Goal: Task Accomplishment & Management: Manage account settings

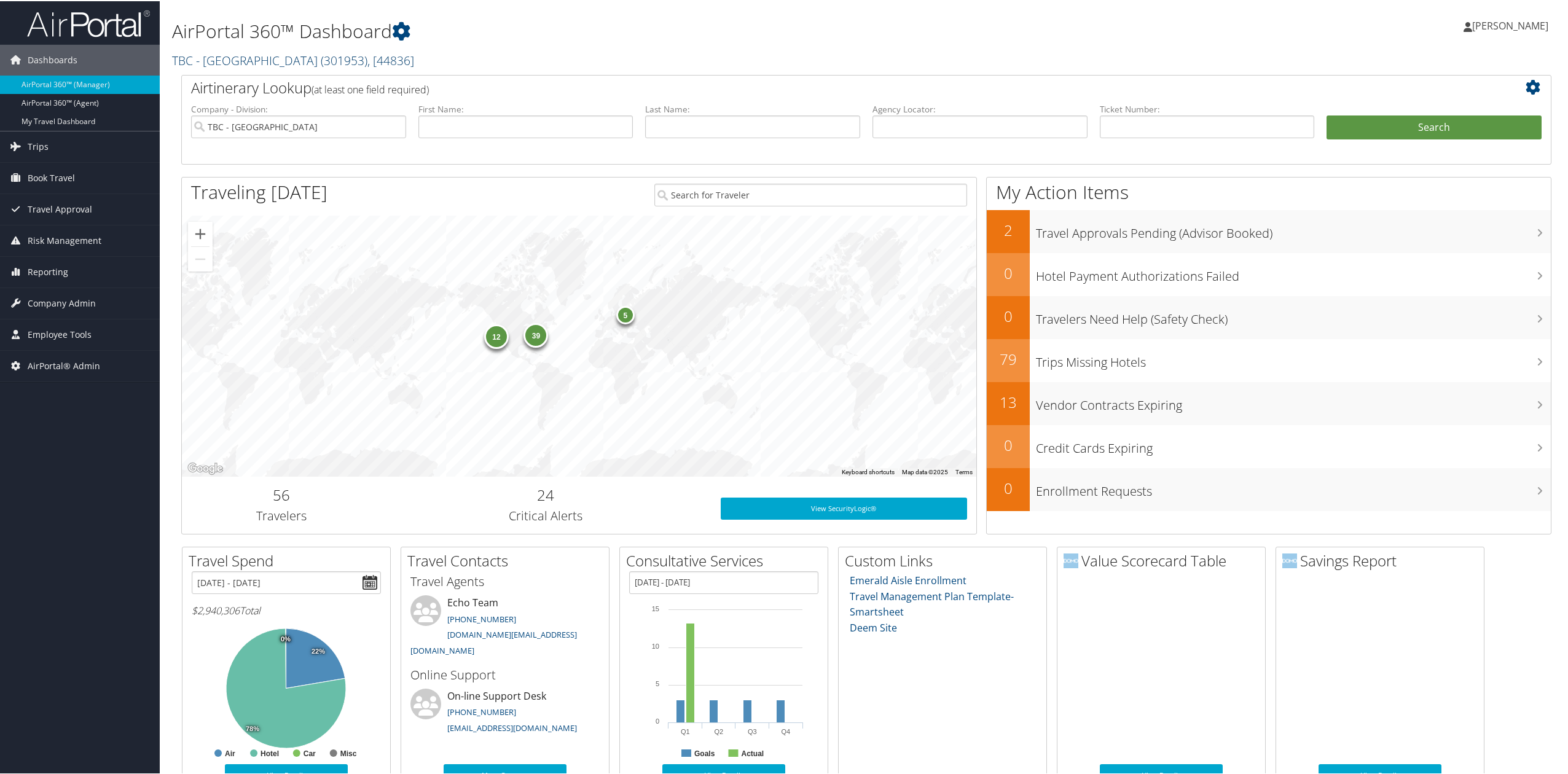
click at [238, 59] on link "TBC - [GEOGRAPHIC_DATA] ( 301953 ) , [ 44836 ]" at bounding box center [293, 59] width 242 height 16
click at [229, 85] on input "search" at bounding box center [254, 82] width 162 height 23
click at [91, 275] on link "Reporting" at bounding box center [80, 271] width 160 height 30
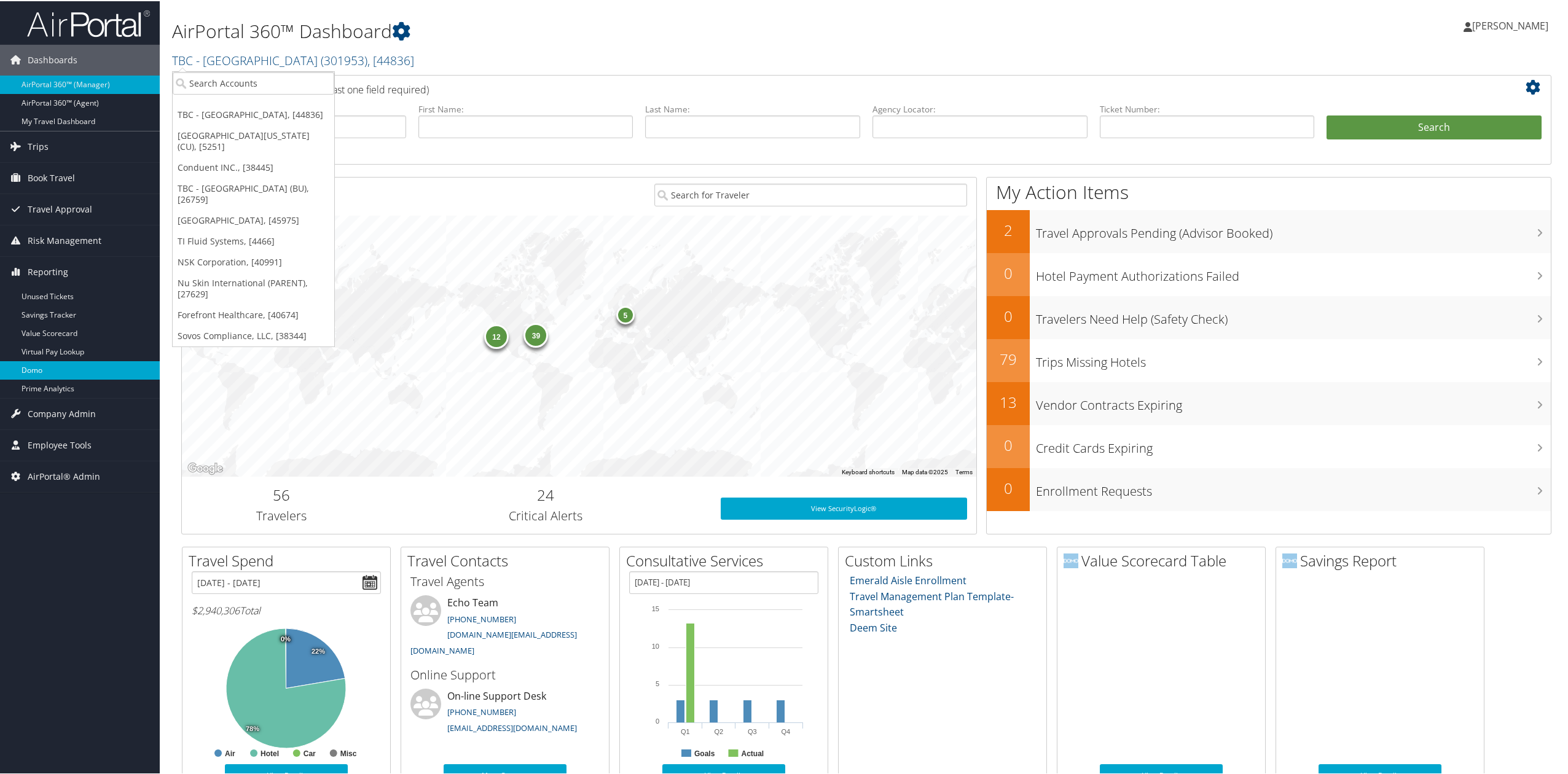
click at [79, 377] on link "Domo" at bounding box center [80, 368] width 160 height 18
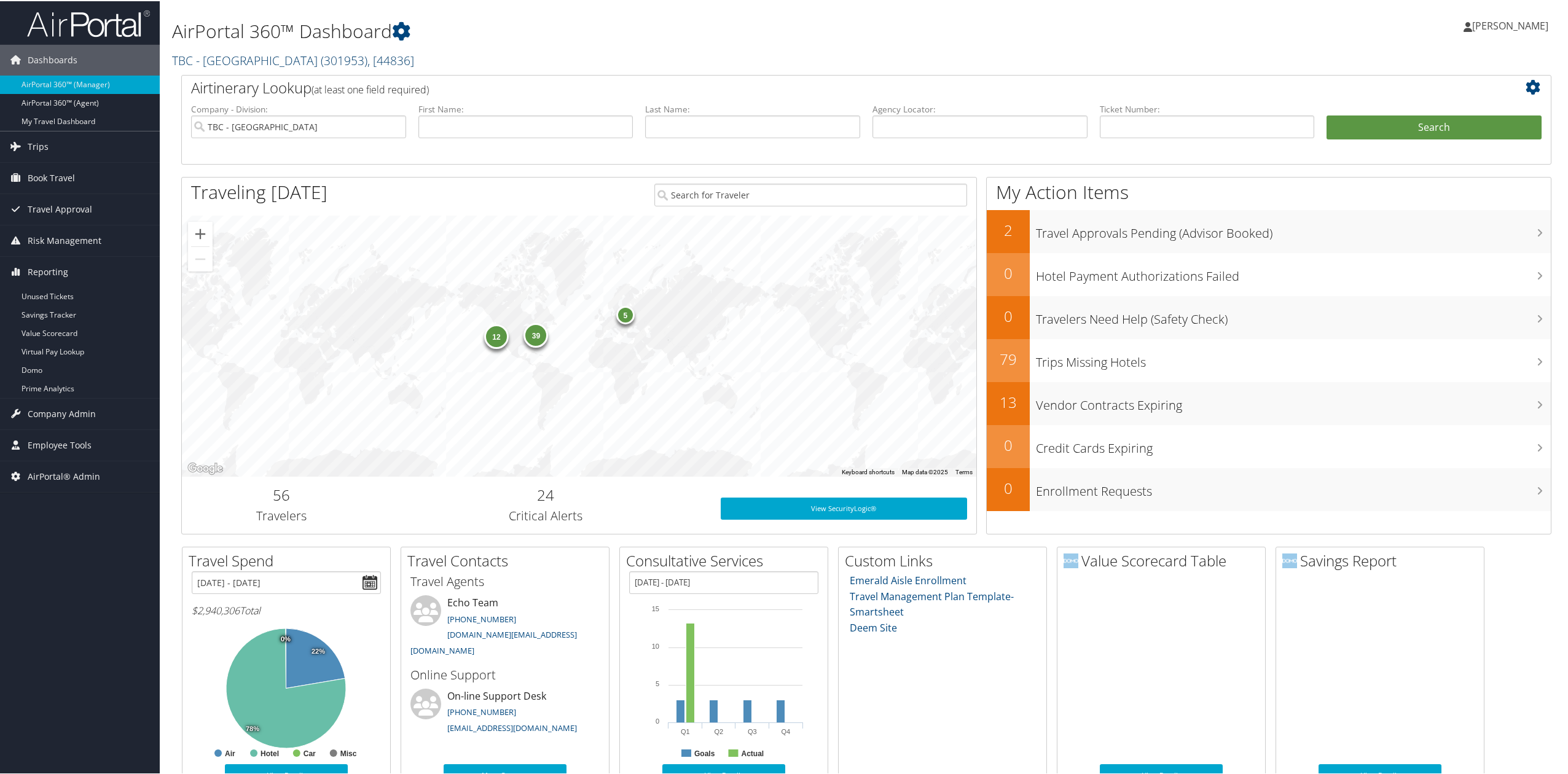
click at [249, 66] on link "TBC - [GEOGRAPHIC_DATA] ( 301953 ) , [ 44836 ]" at bounding box center [293, 59] width 242 height 16
click at [849, 17] on h1 "AirPortal 360™ Dashboard" at bounding box center [635, 29] width 926 height 26
drag, startPoint x: 271, startPoint y: 57, endPoint x: 261, endPoint y: 97, distance: 41.2
click at [271, 57] on link "TBC - [GEOGRAPHIC_DATA] ( 301953 ) , [ 44836 ]" at bounding box center [293, 59] width 242 height 16
click at [235, 89] on input "search" at bounding box center [254, 82] width 162 height 23
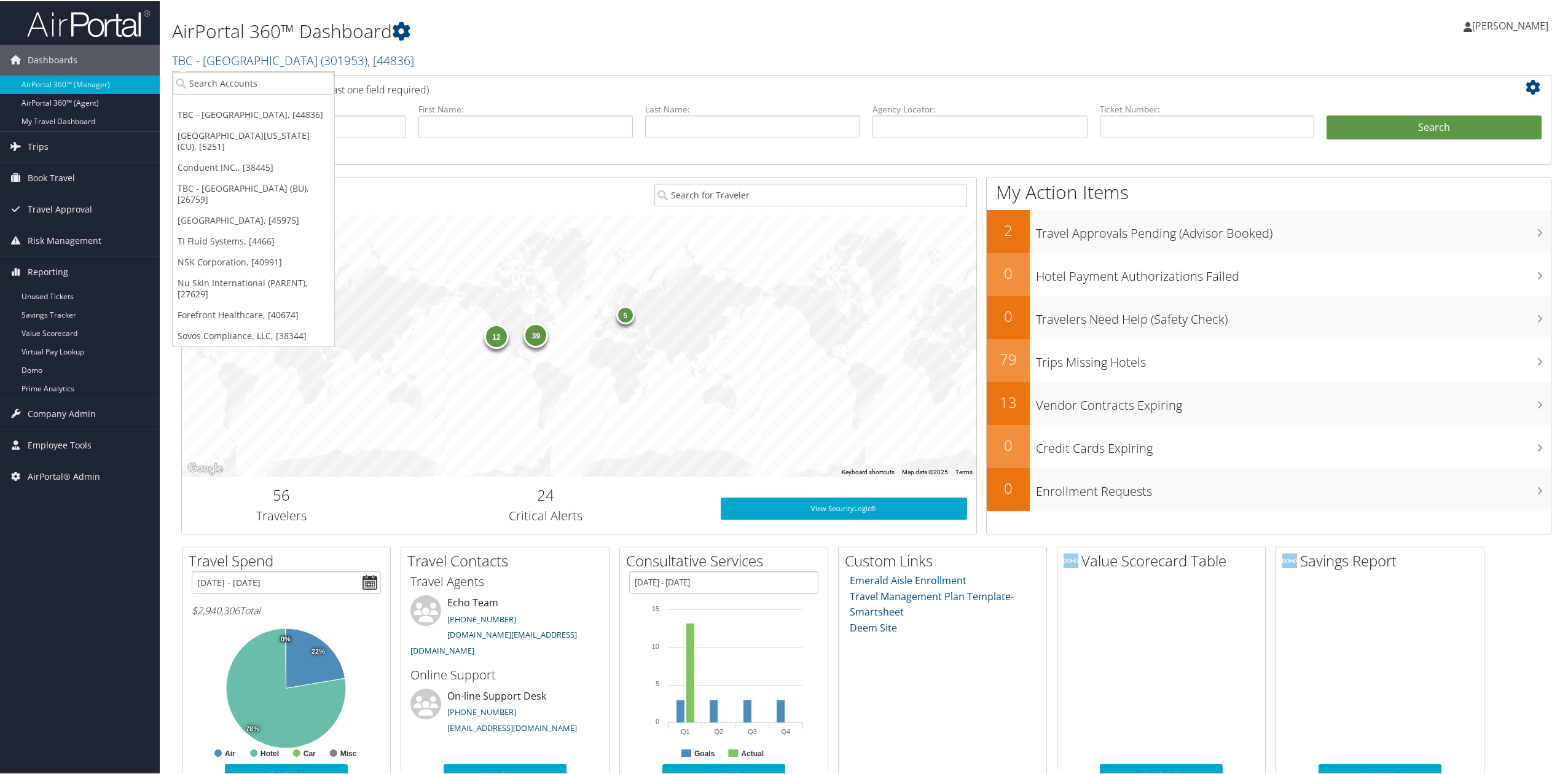
click at [102, 623] on div "Dashboards AirPortal 360™ (Manager) AirPortal 360™ (Agent) My Travel Dashboard …" at bounding box center [786, 527] width 1573 height 1055
click at [80, 422] on span "Company Admin" at bounding box center [62, 412] width 68 height 30
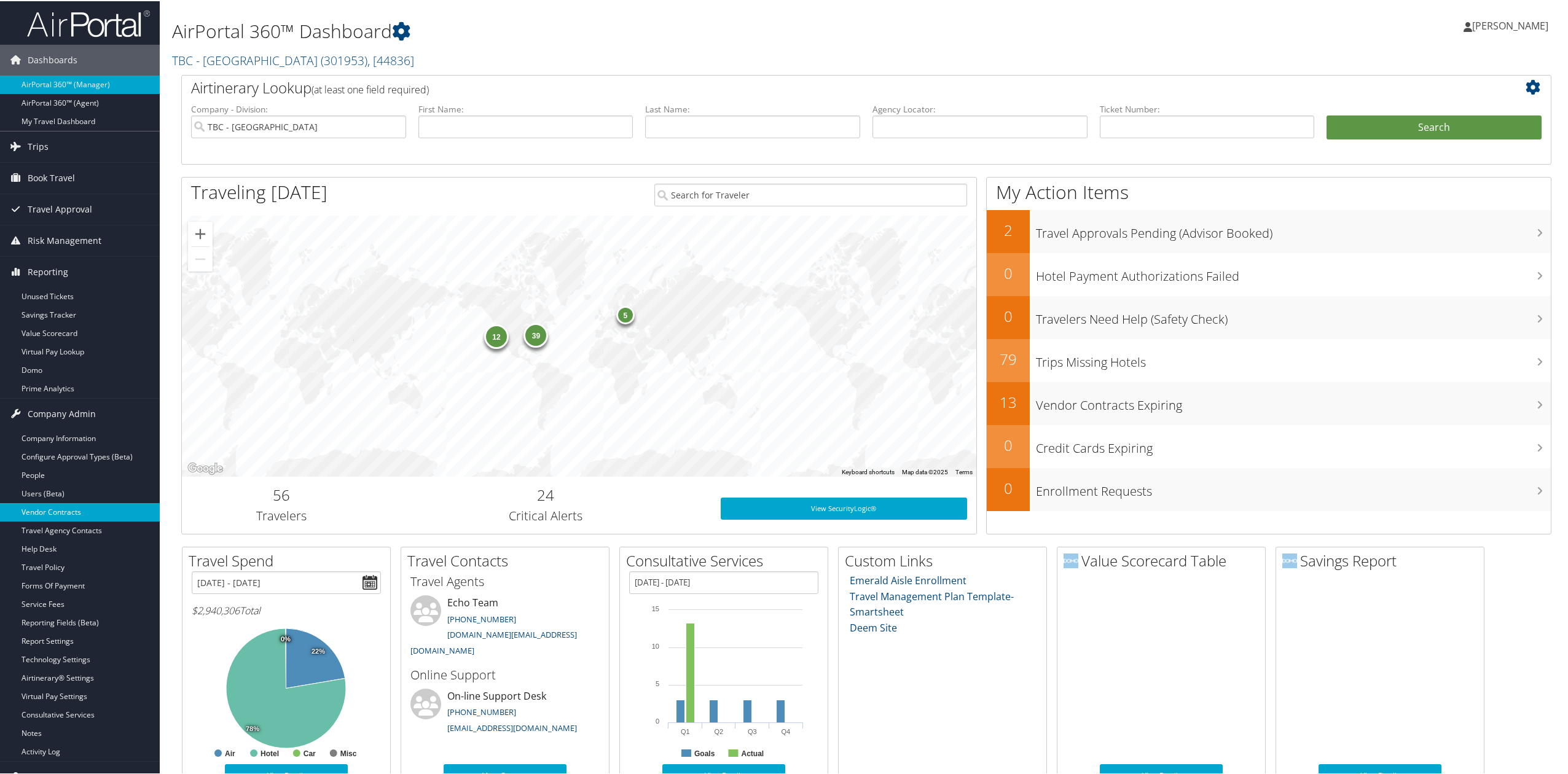
click at [89, 515] on link "Vendor Contracts" at bounding box center [80, 510] width 160 height 18
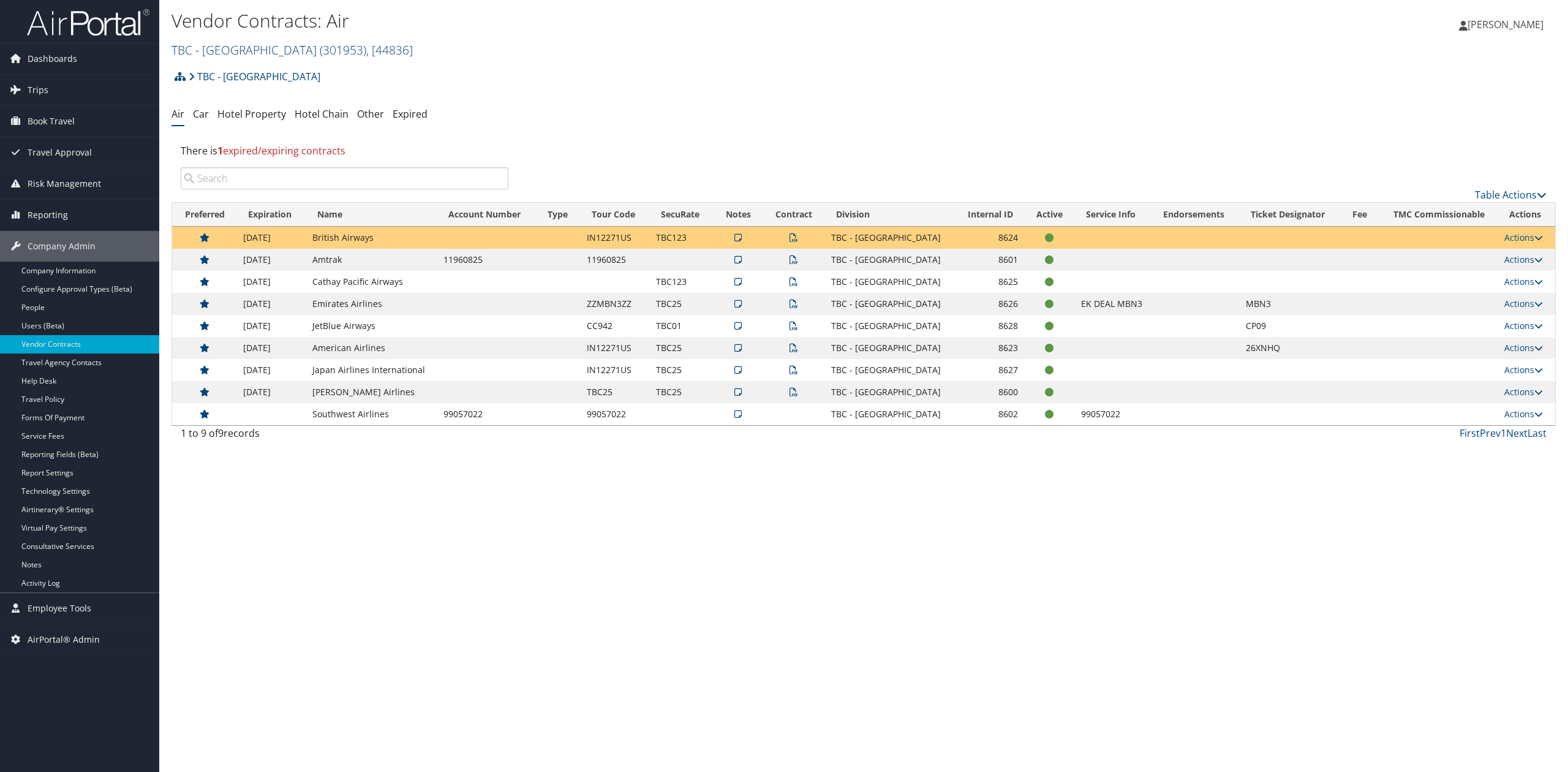
click at [223, 55] on link "TBC - [GEOGRAPHIC_DATA] ( 301953 ) , [ 44836 ]" at bounding box center [292, 49] width 242 height 16
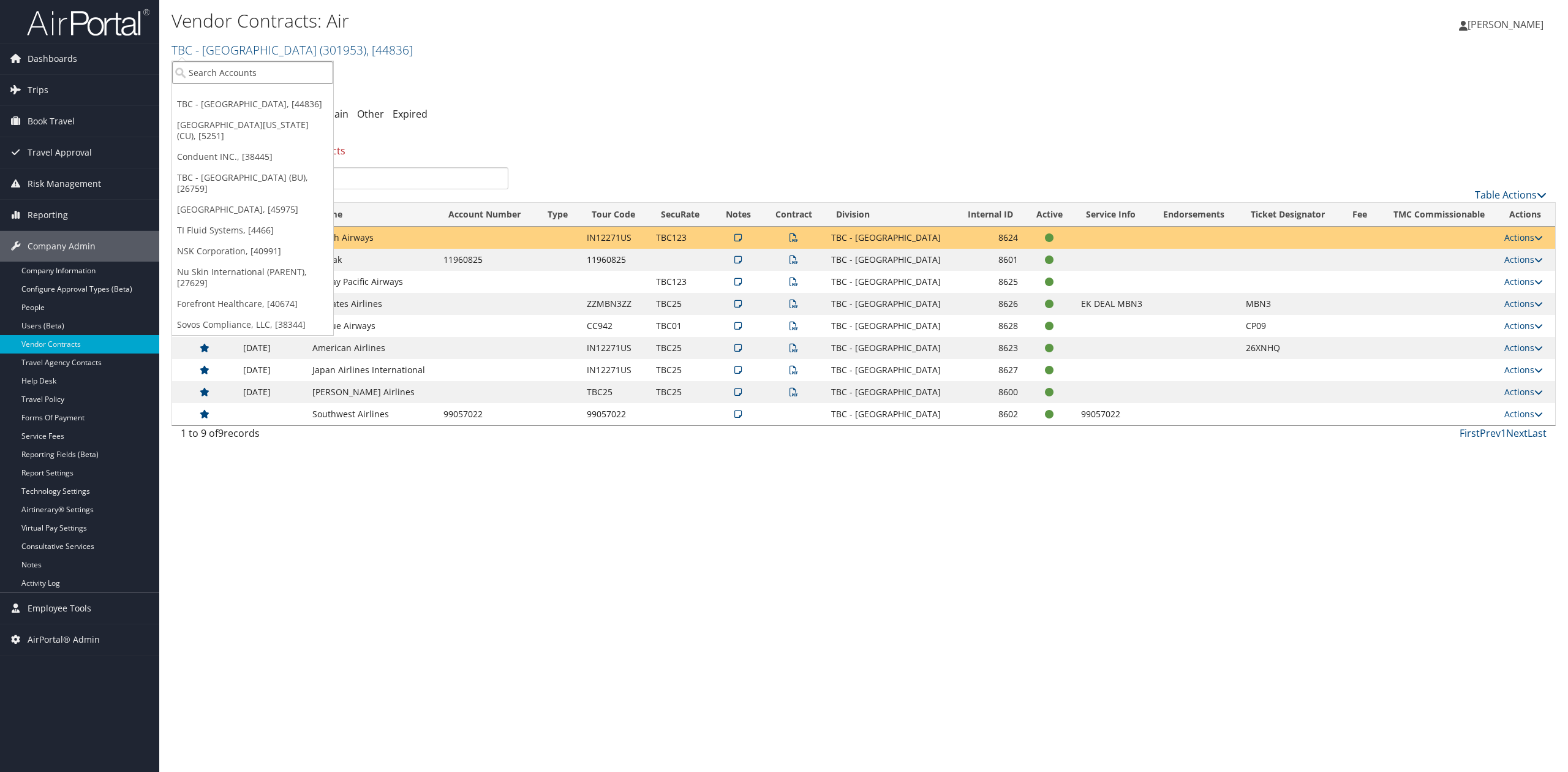
click at [228, 68] on input "search" at bounding box center [253, 73] width 161 height 23
type input "cherokee"
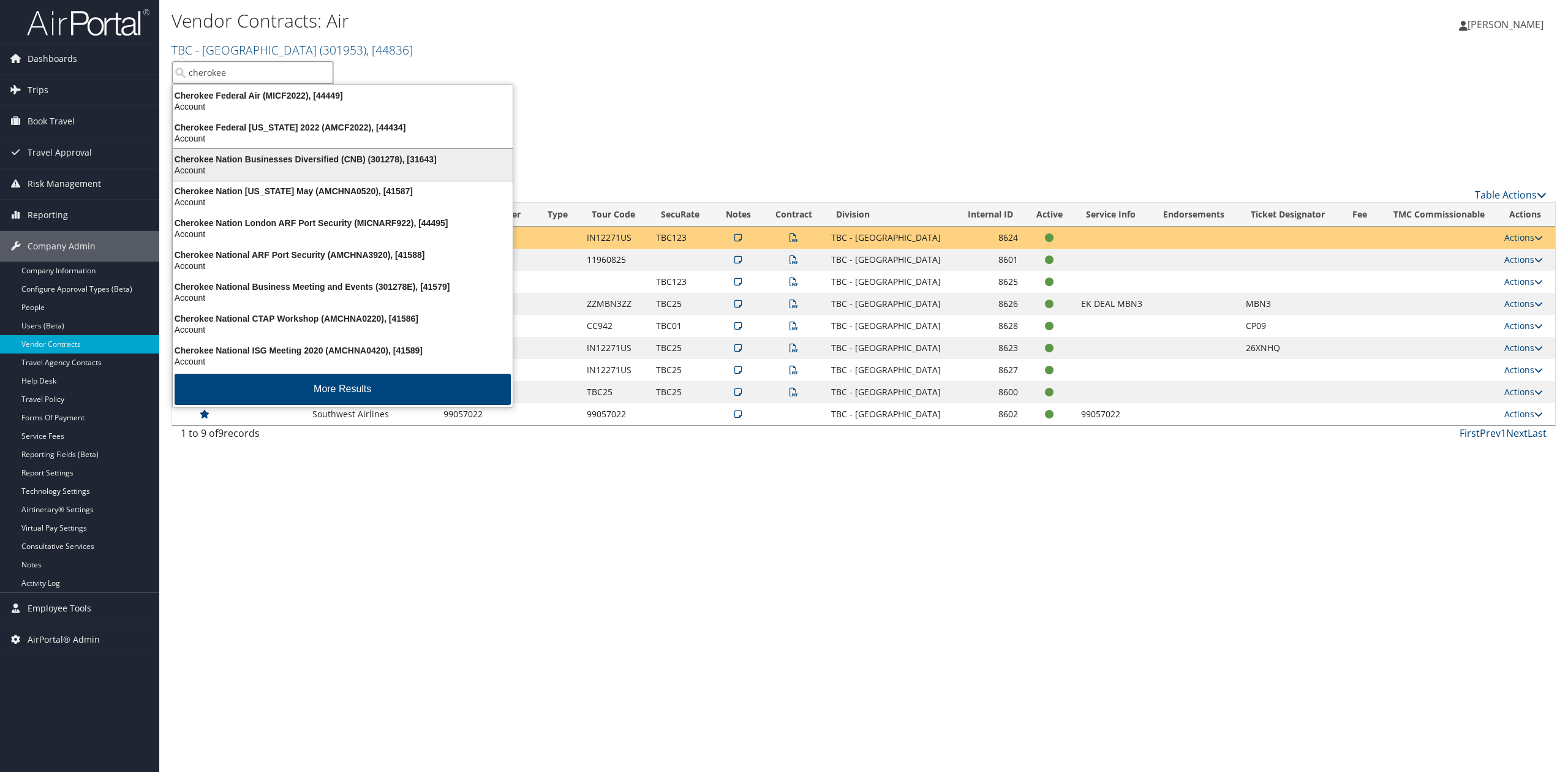
click at [309, 157] on div "Cherokee Nation Businesses Diversified (CNB) (301278), [31643]" at bounding box center [343, 159] width 354 height 11
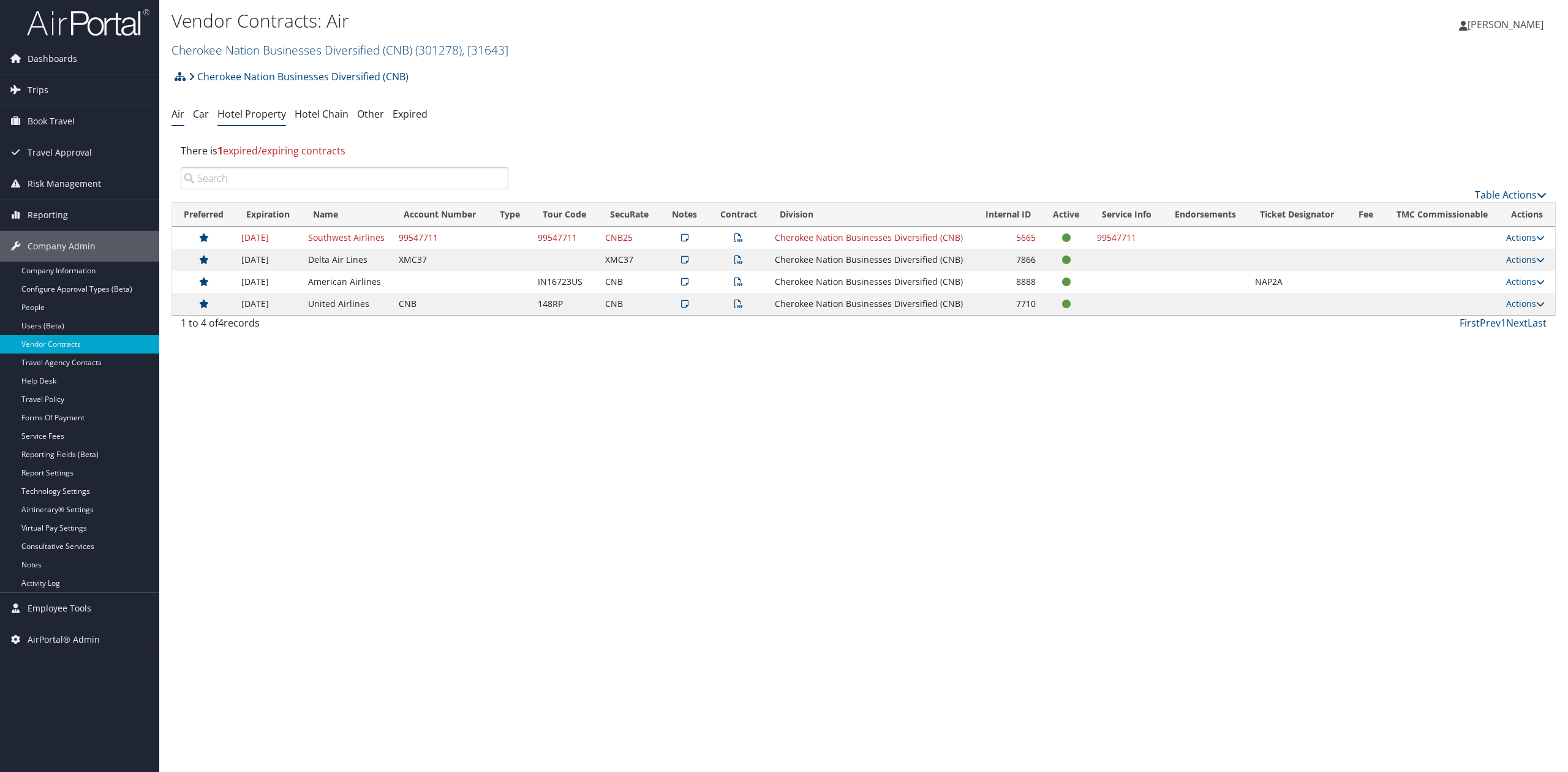
click at [226, 121] on li "Hotel Property" at bounding box center [252, 114] width 68 height 22
click at [238, 117] on link "Hotel Property" at bounding box center [252, 114] width 68 height 13
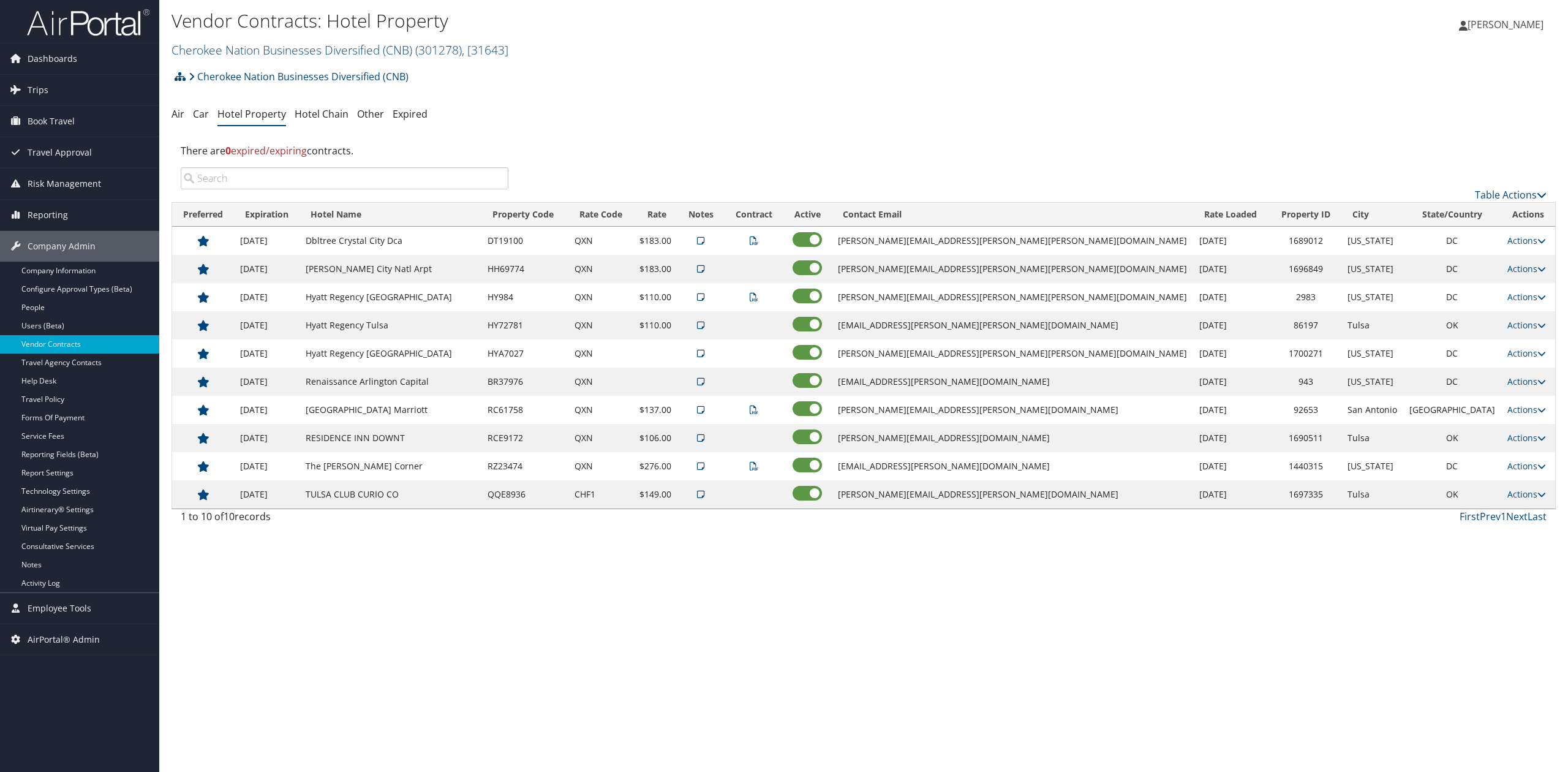
click at [725, 331] on td at bounding box center [701, 325] width 47 height 28
click at [705, 330] on icon at bounding box center [701, 325] width 8 height 9
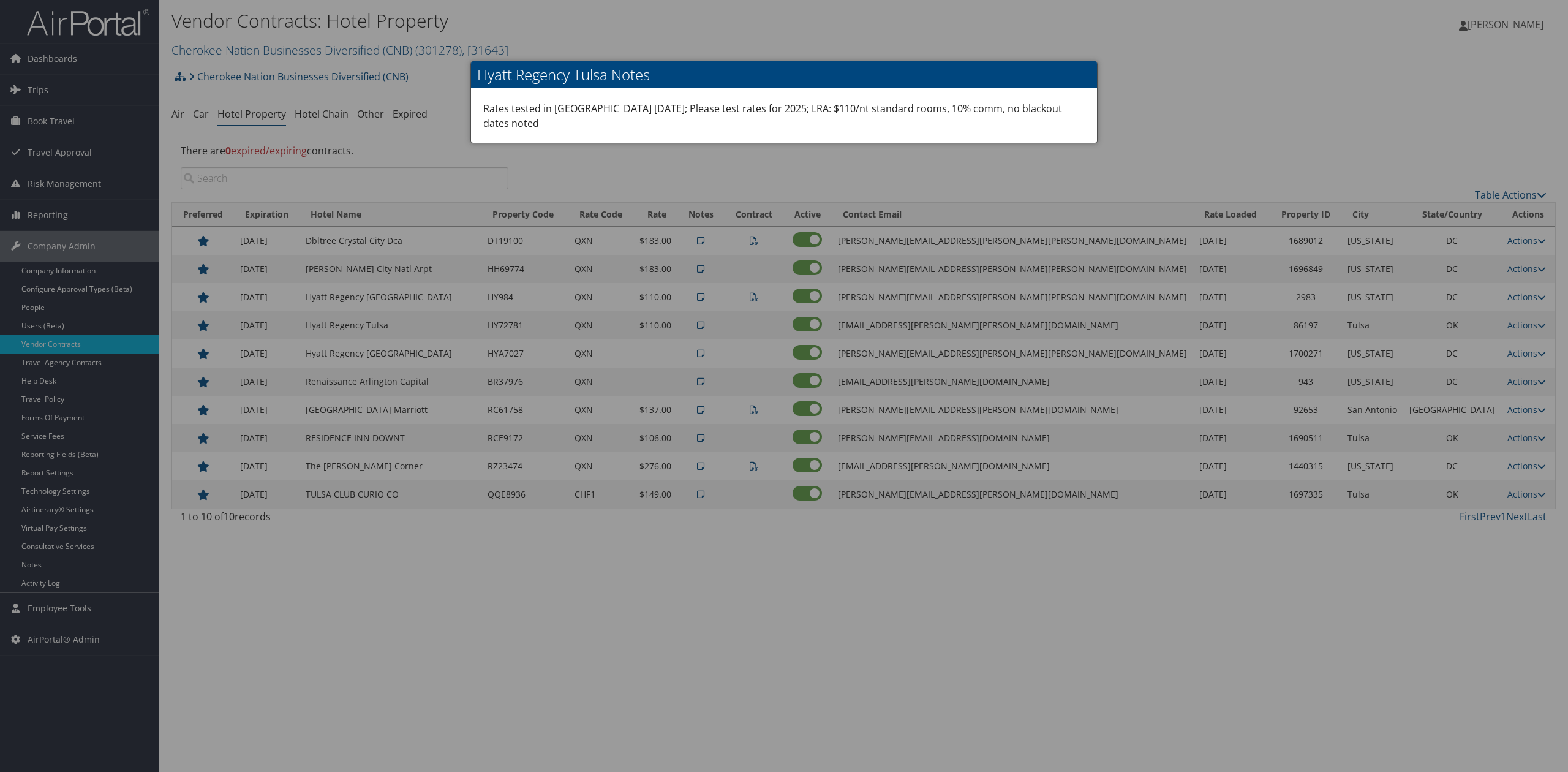
drag, startPoint x: 1054, startPoint y: 330, endPoint x: 976, endPoint y: 327, distance: 78.1
click at [976, 327] on div at bounding box center [784, 386] width 1568 height 772
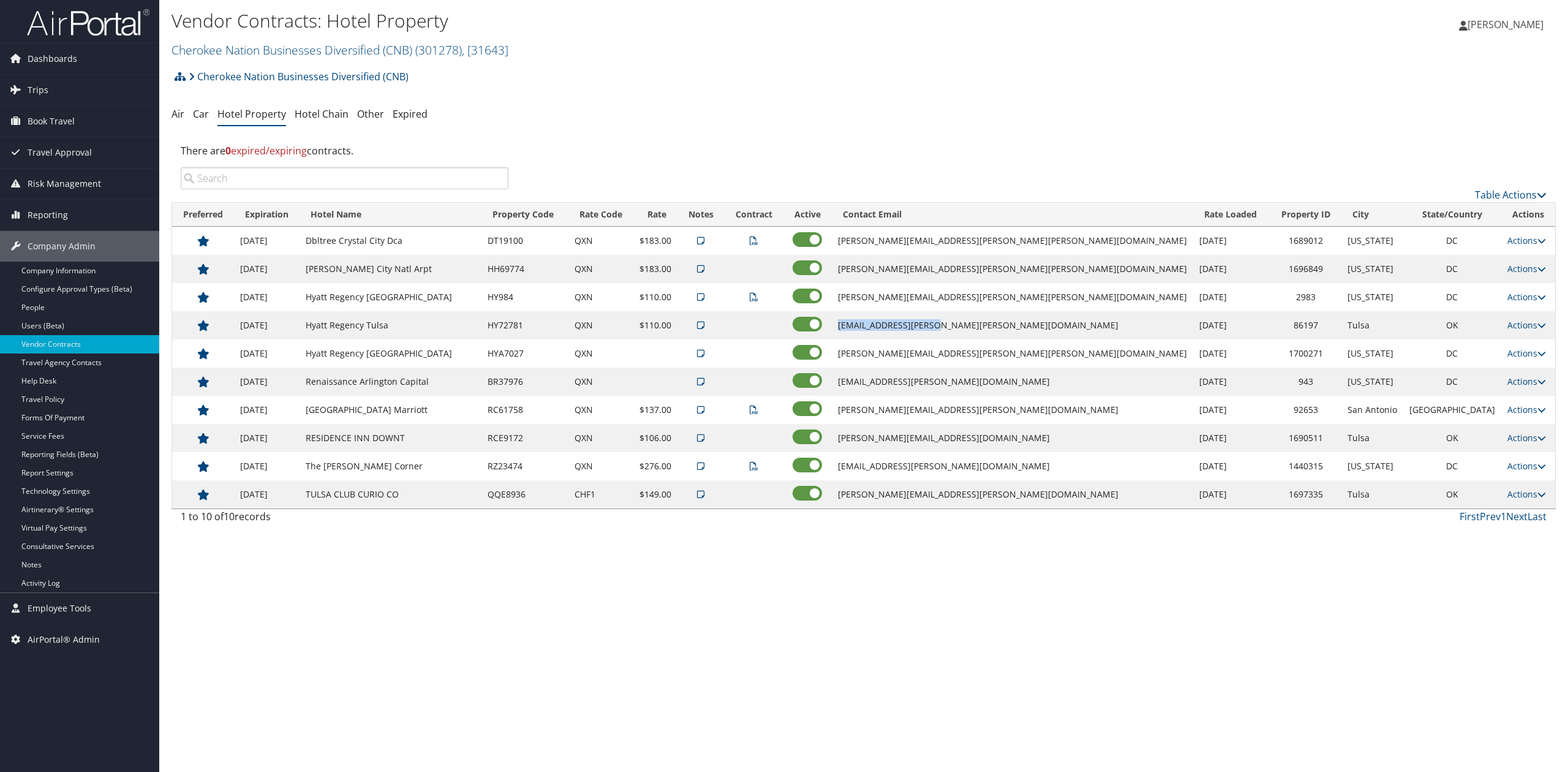
drag, startPoint x: 995, startPoint y: 325, endPoint x: 1080, endPoint y: 322, distance: 85.1
click at [1080, 322] on td "kiel.miller@hyatt.com" at bounding box center [1012, 325] width 361 height 28
copy td "kiel.miller@hyatt.com"
drag, startPoint x: 349, startPoint y: 706, endPoint x: 349, endPoint y: 665, distance: 41.0
click at [349, 705] on div "Vendor Contracts: Hotel Property Cherokee Nation Businesses Diversified (CNB) (…" at bounding box center [863, 386] width 1409 height 772
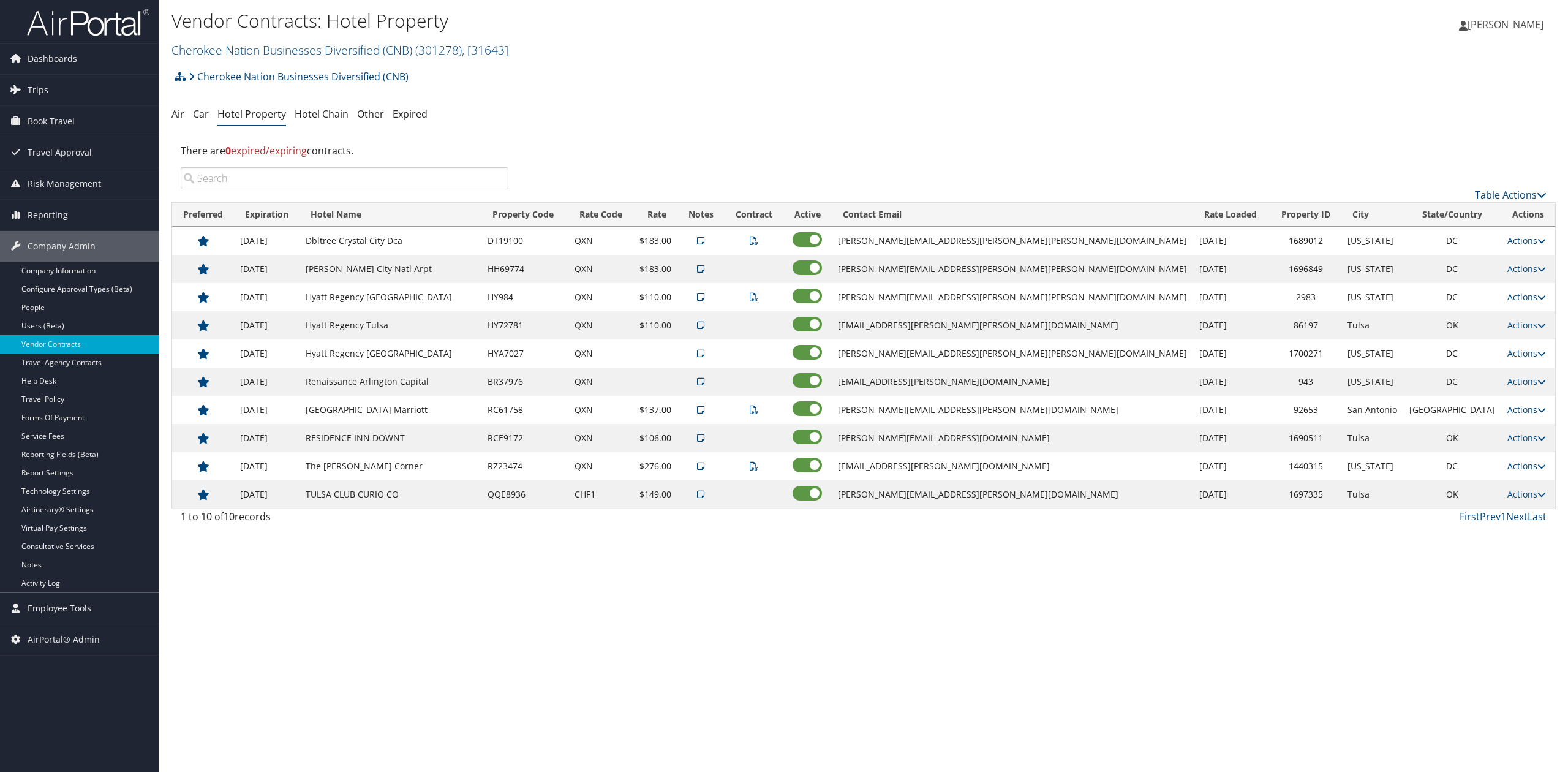
click at [1502, 319] on td "Actions View Notes Edit Delete" at bounding box center [1528, 325] width 54 height 28
drag, startPoint x: 1510, startPoint y: 327, endPoint x: 1514, endPoint y: 339, distance: 12.6
click at [1510, 329] on link "Actions" at bounding box center [1526, 325] width 39 height 11
click at [1521, 370] on link "Edit" at bounding box center [1530, 366] width 66 height 21
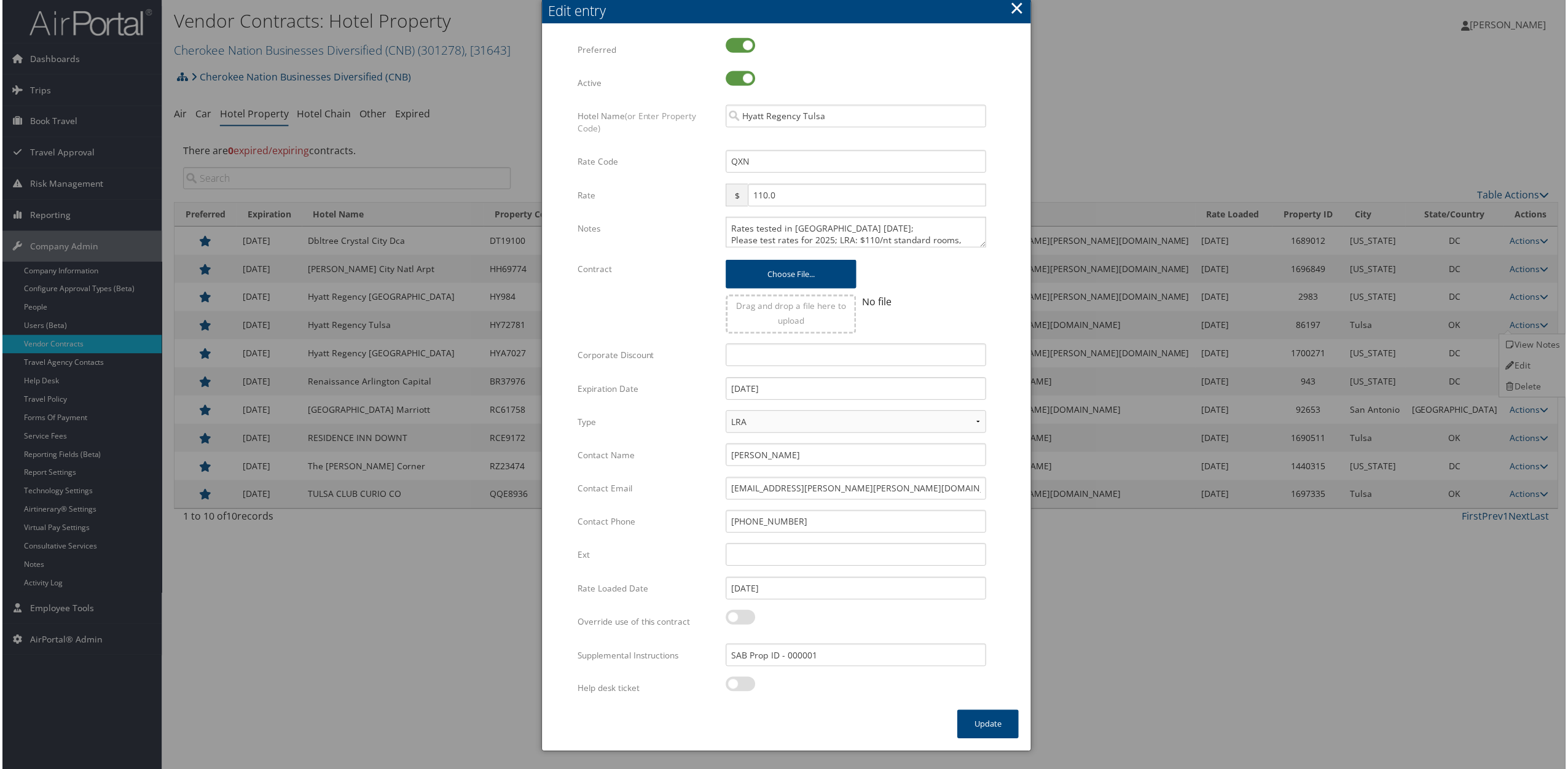
click at [1018, 12] on button "×" at bounding box center [1018, 8] width 14 height 25
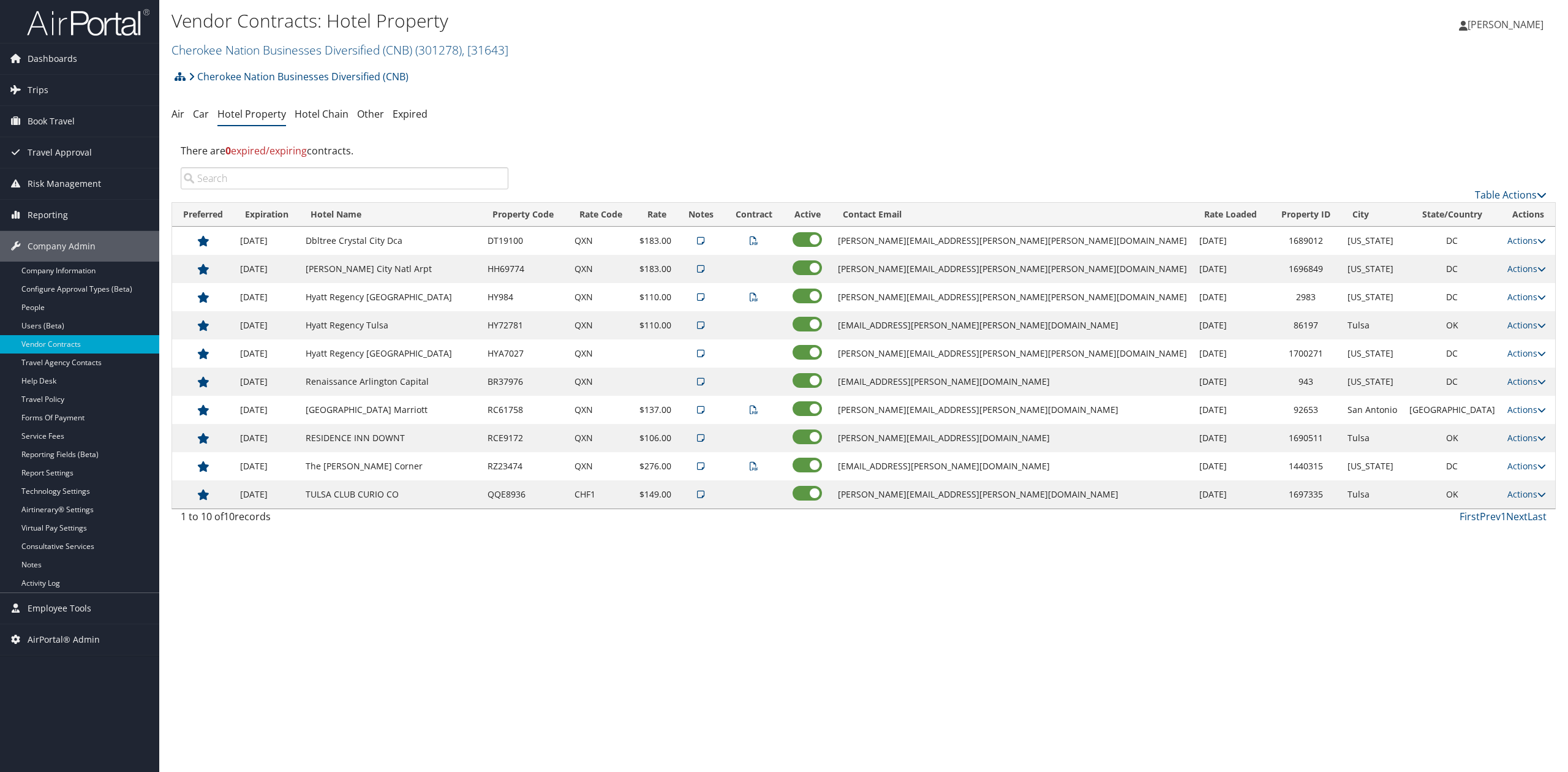
click at [705, 330] on icon at bounding box center [701, 325] width 8 height 9
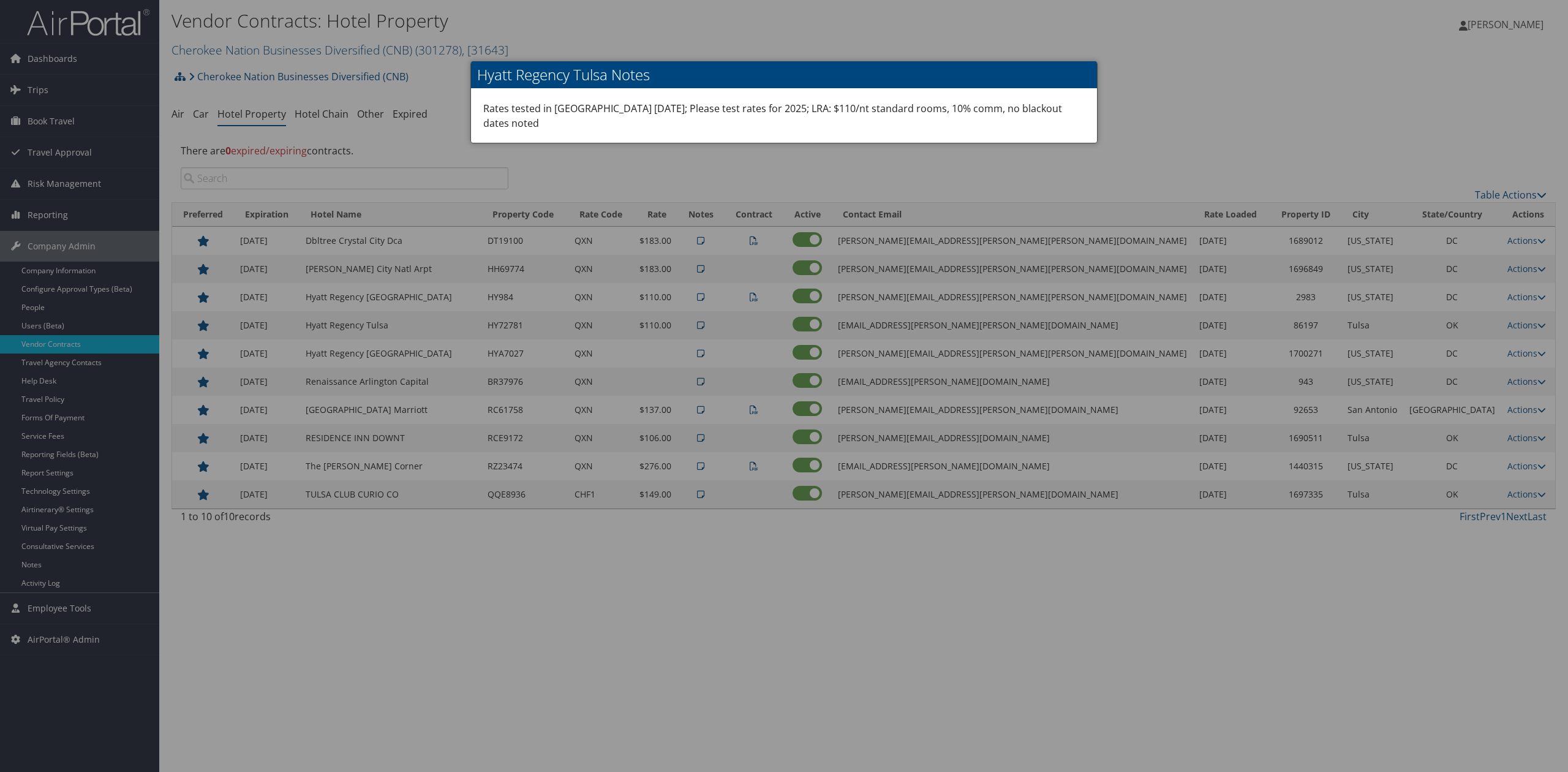
click at [1000, 674] on div at bounding box center [784, 386] width 1568 height 772
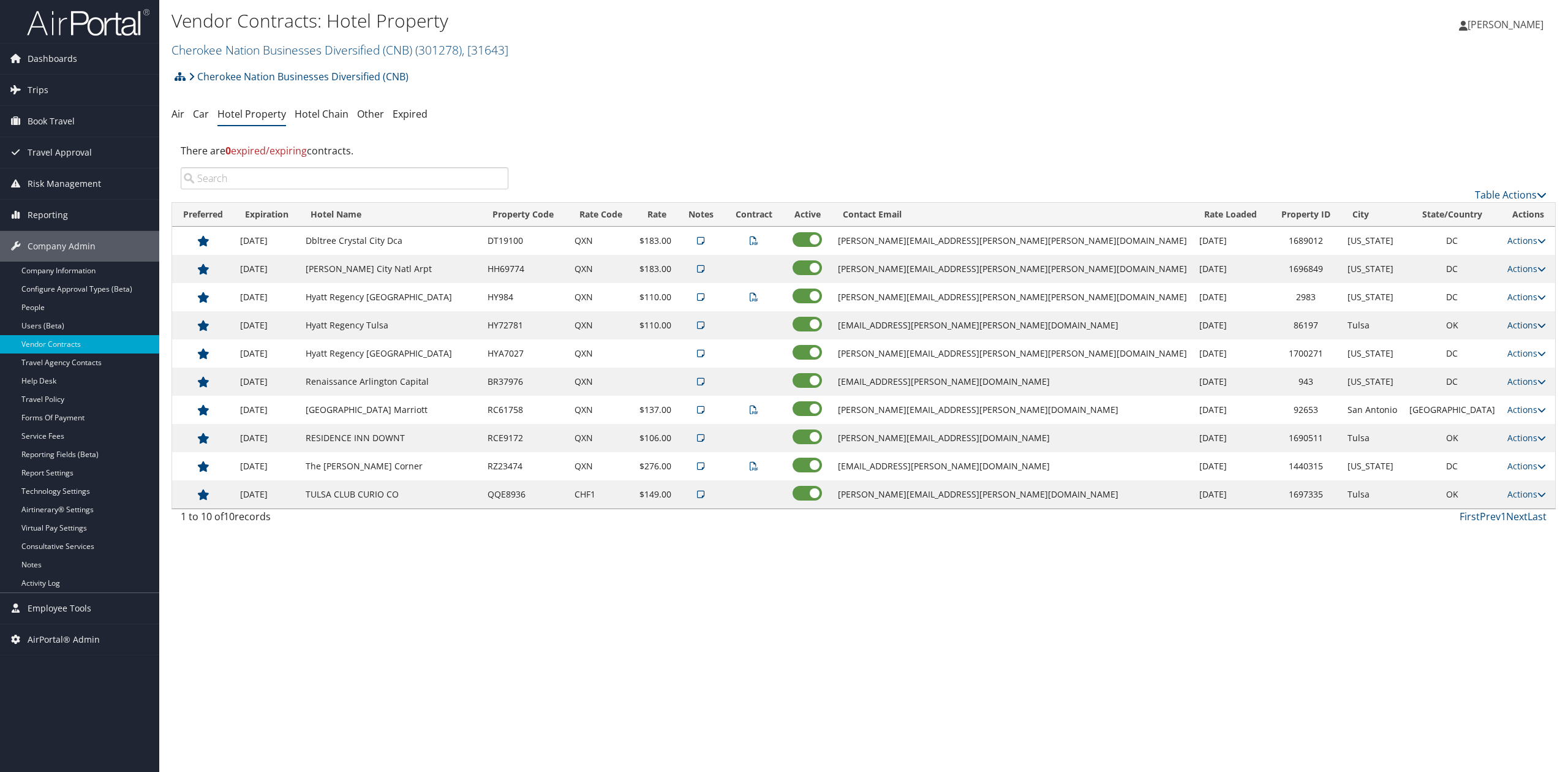
click at [1519, 329] on link "Actions" at bounding box center [1526, 325] width 39 height 11
click at [1512, 367] on icon at bounding box center [1507, 365] width 11 height 9
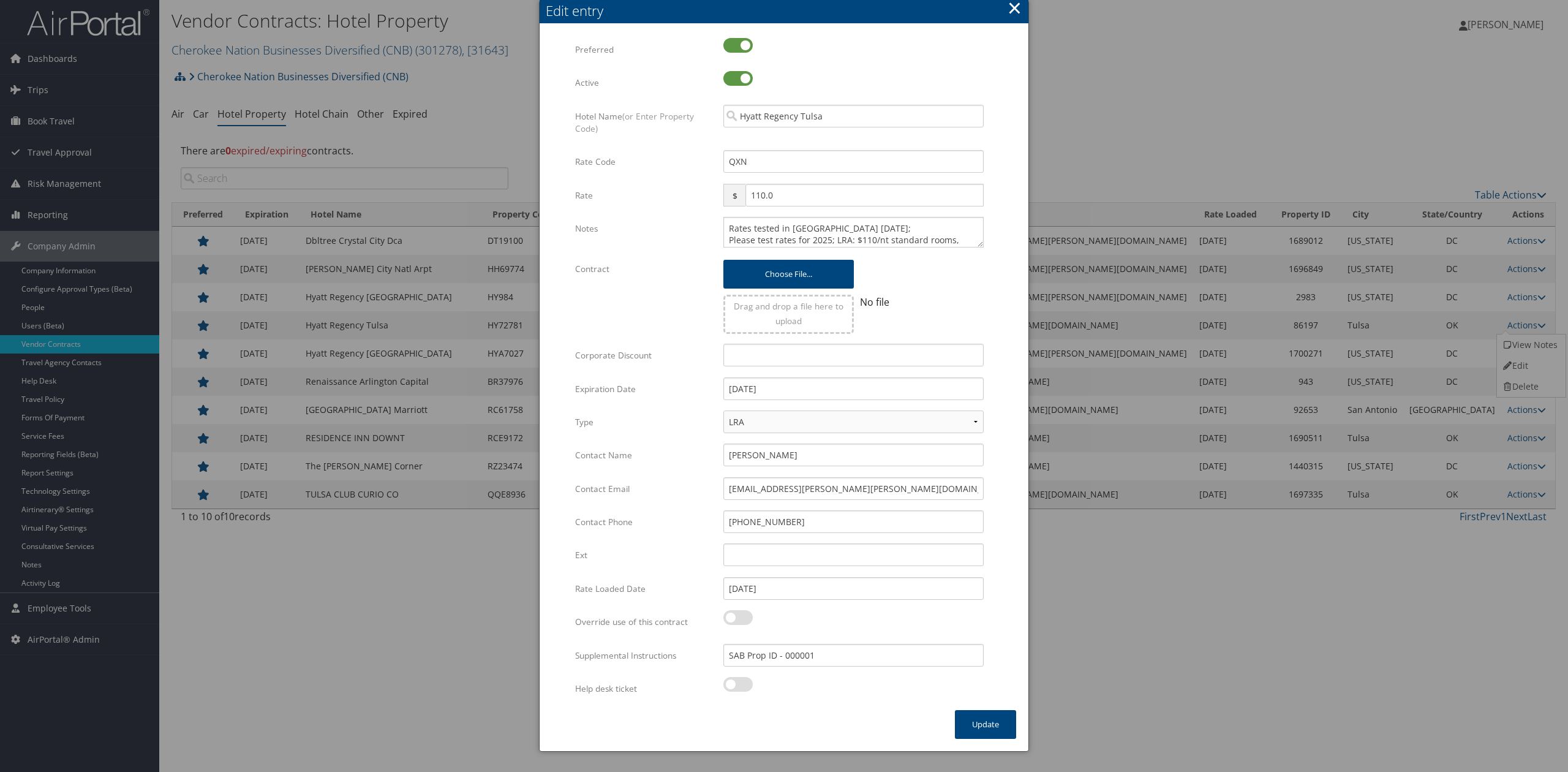
click at [1016, 9] on button "×" at bounding box center [1015, 8] width 14 height 25
